Goal: Task Accomplishment & Management: Use online tool/utility

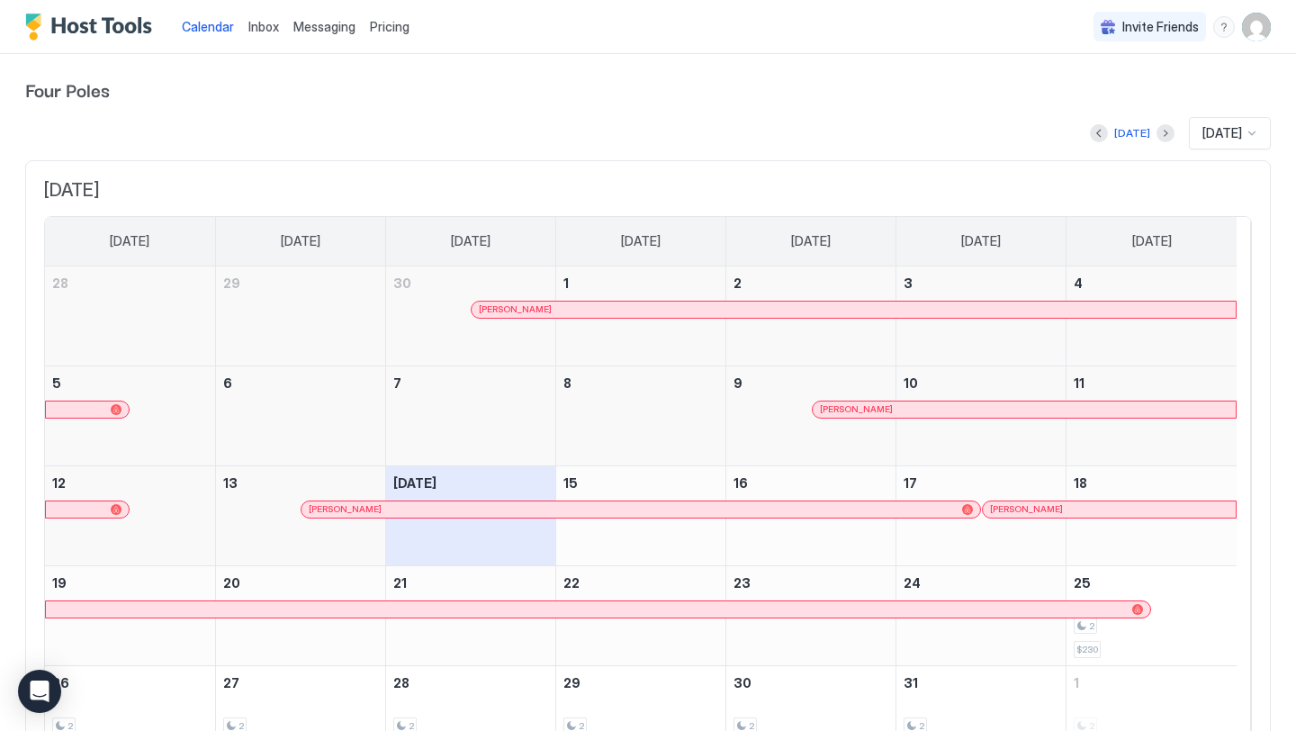
click at [1202, 137] on span "[DATE]" at bounding box center [1222, 133] width 40 height 16
click at [1212, 140] on span "[DATE]" at bounding box center [1222, 133] width 40 height 16
click at [1210, 141] on div "[DATE]" at bounding box center [1230, 133] width 82 height 32
click at [1214, 311] on div "[DATE]" at bounding box center [1231, 303] width 80 height 35
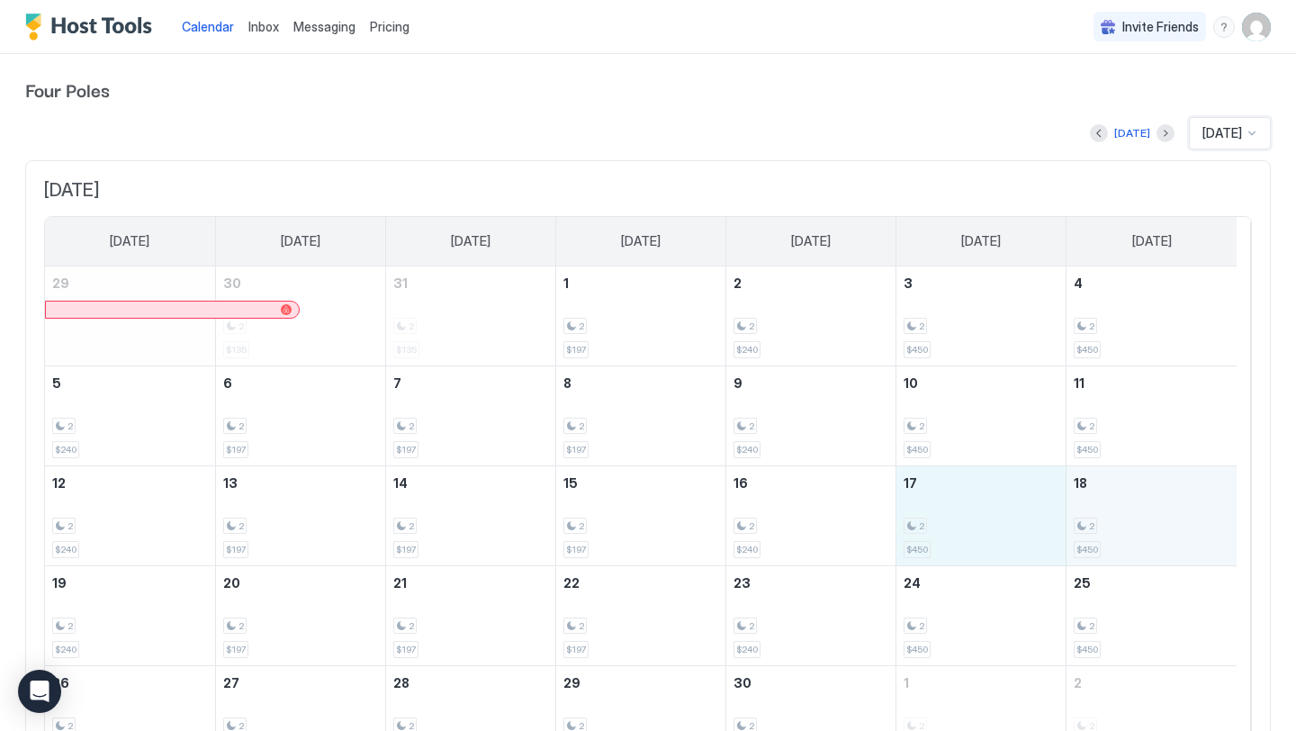
drag, startPoint x: 985, startPoint y: 484, endPoint x: 1128, endPoint y: 513, distance: 146.0
click at [1128, 513] on tr "12 2 $240 13 2 $197 14 2 $197 15 2 $197 16 2 $240 17 2 $450 18 2 $450" at bounding box center [641, 515] width 1192 height 100
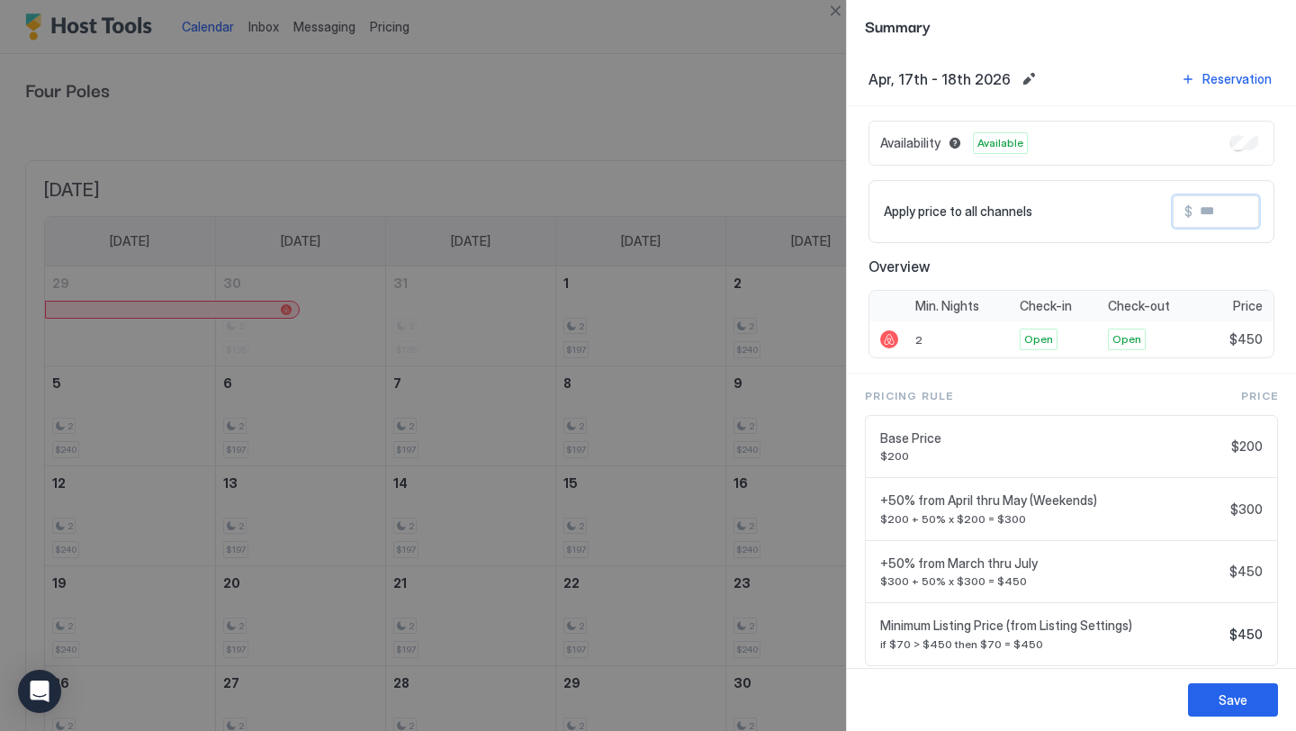
click at [1210, 207] on input "Input Field" at bounding box center [1264, 211] width 144 height 31
click at [1221, 214] on input "Input Field" at bounding box center [1264, 211] width 144 height 31
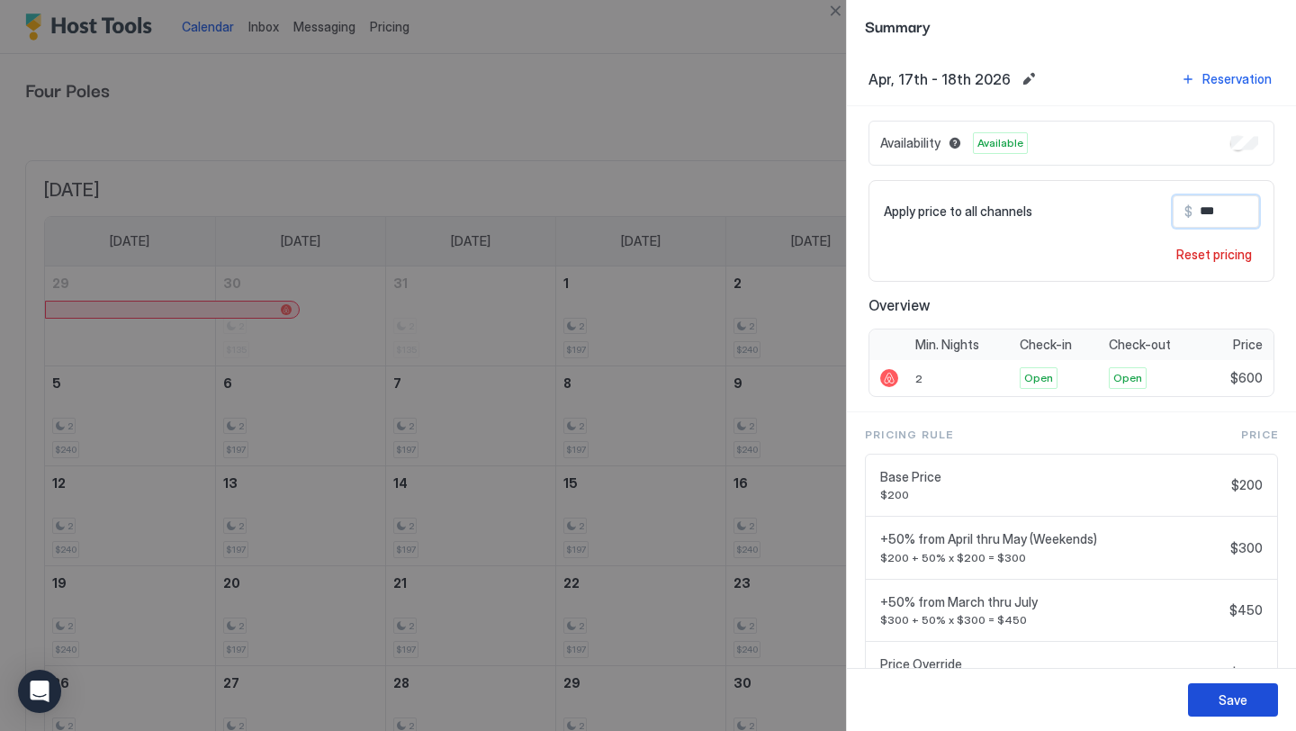
type input "***"
click at [1233, 698] on div "Save" at bounding box center [1233, 699] width 29 height 19
